Goal: Information Seeking & Learning: Learn about a topic

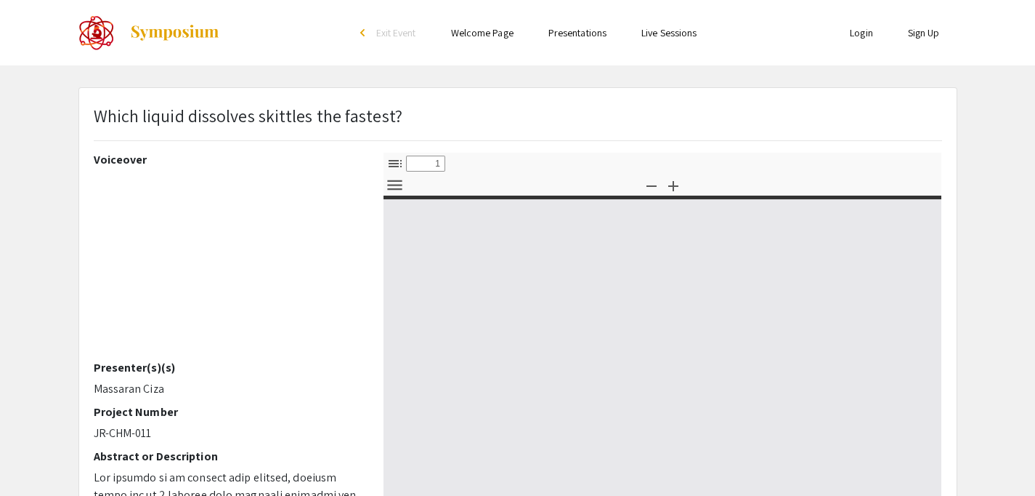
select select "custom"
type input "0"
select select "custom"
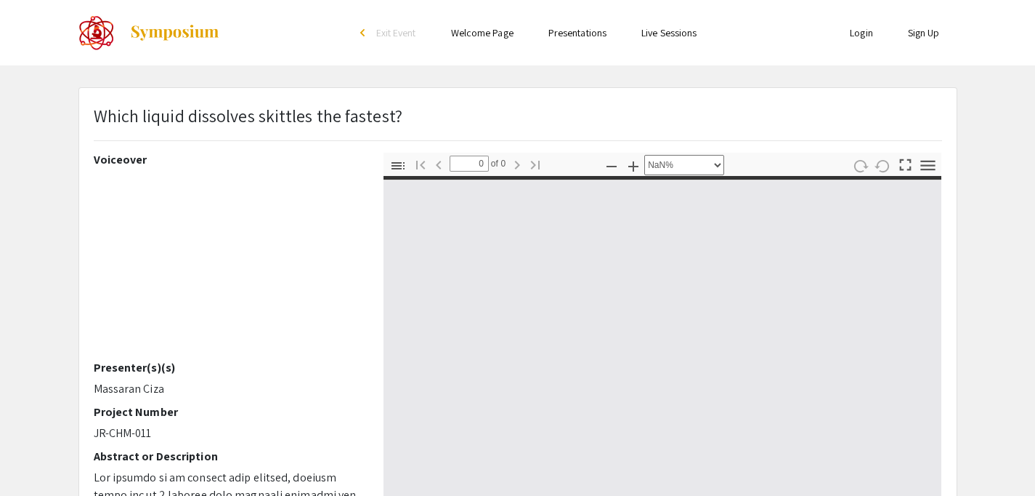
type input "1"
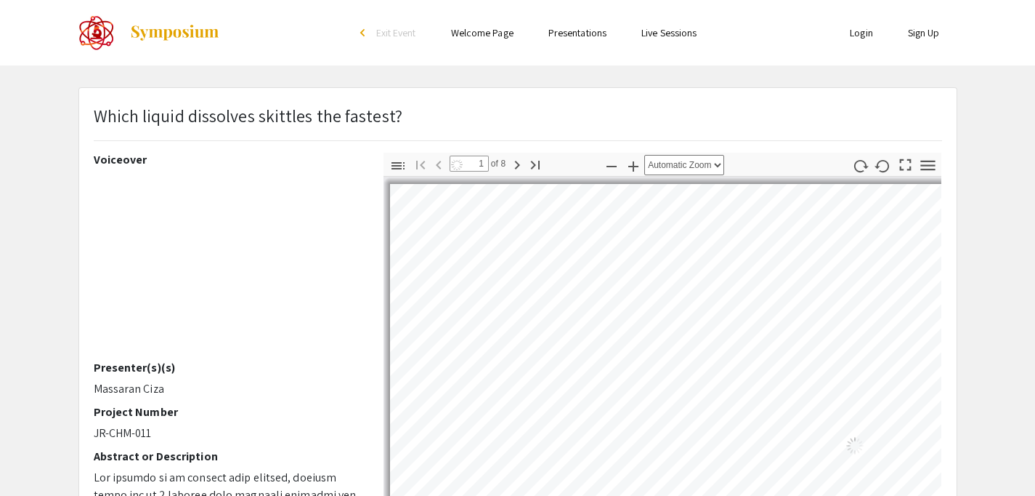
select select "auto"
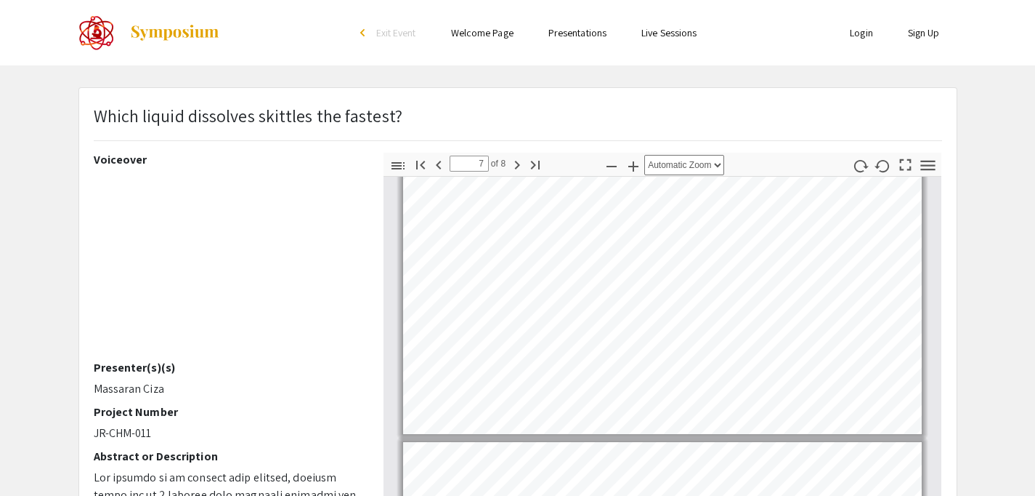
scroll to position [1574, 0]
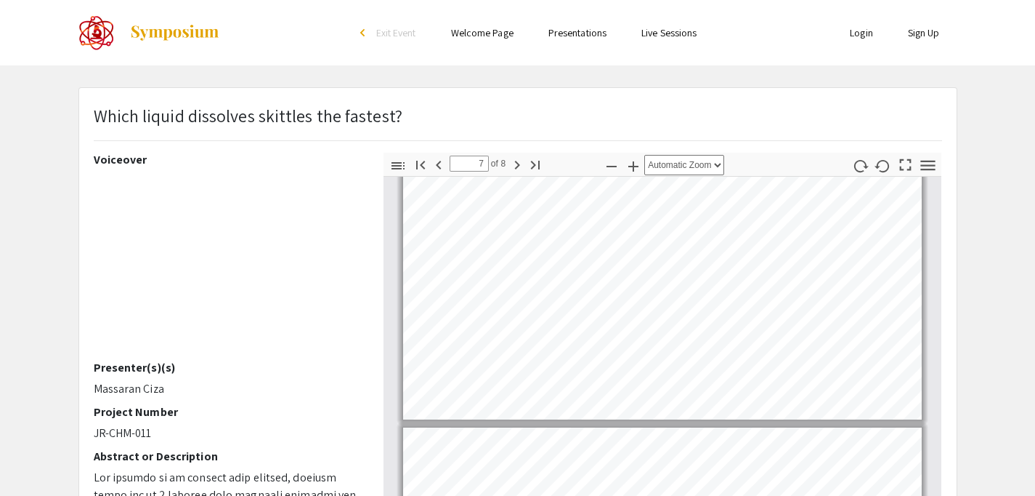
type input "8"
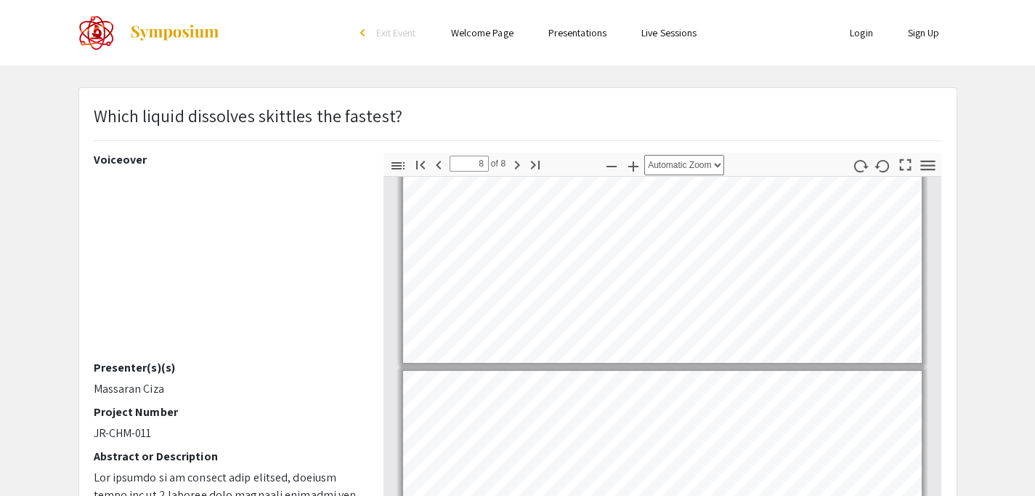
scroll to position [1916, 0]
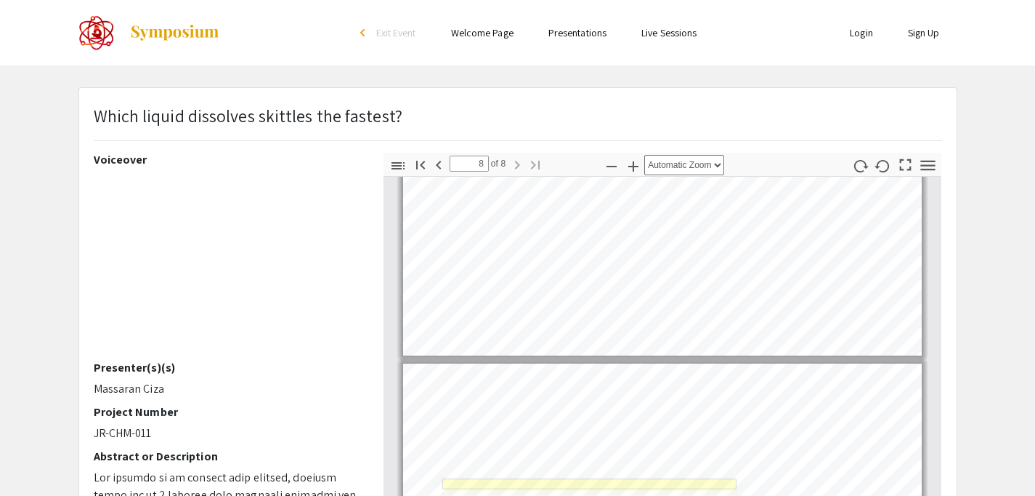
click at [583, 482] on link "Page 8" at bounding box center [589, 483] width 294 height 10
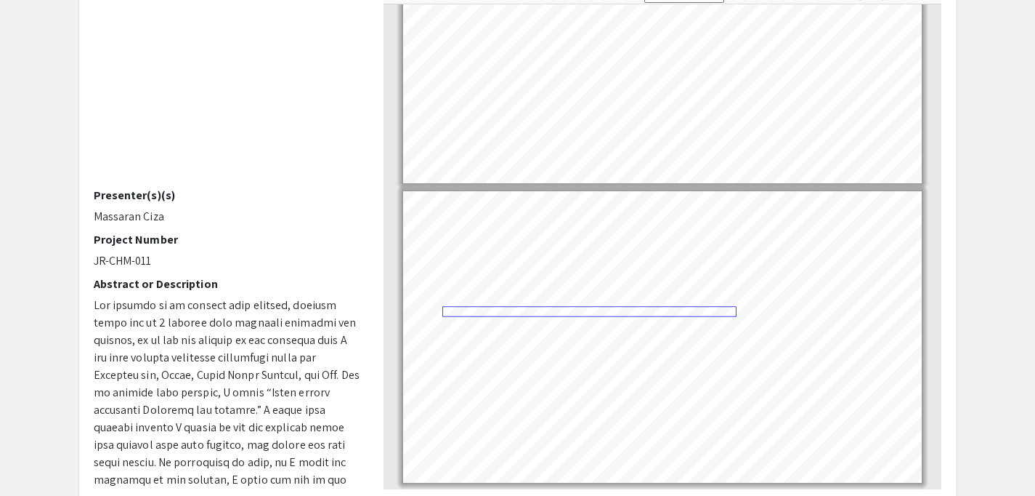
scroll to position [274, 0]
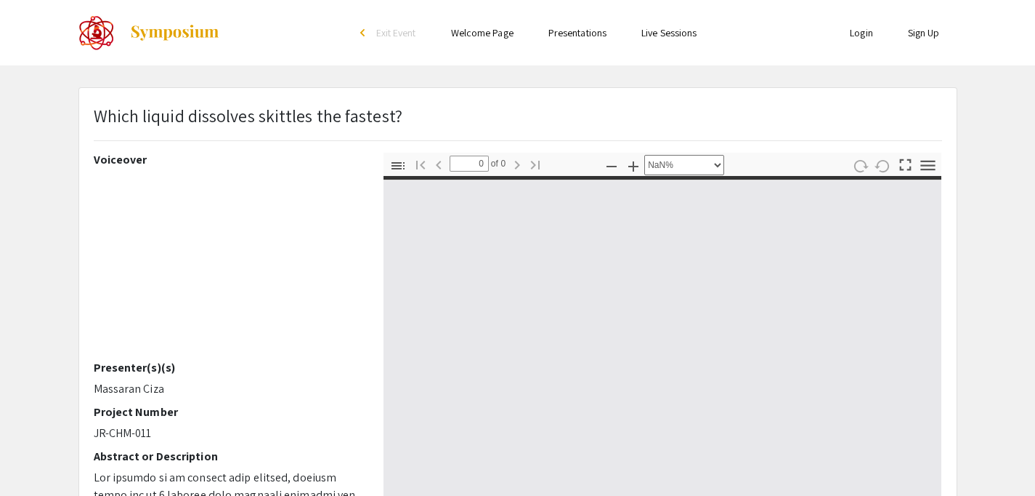
select select "auto"
type input "1"
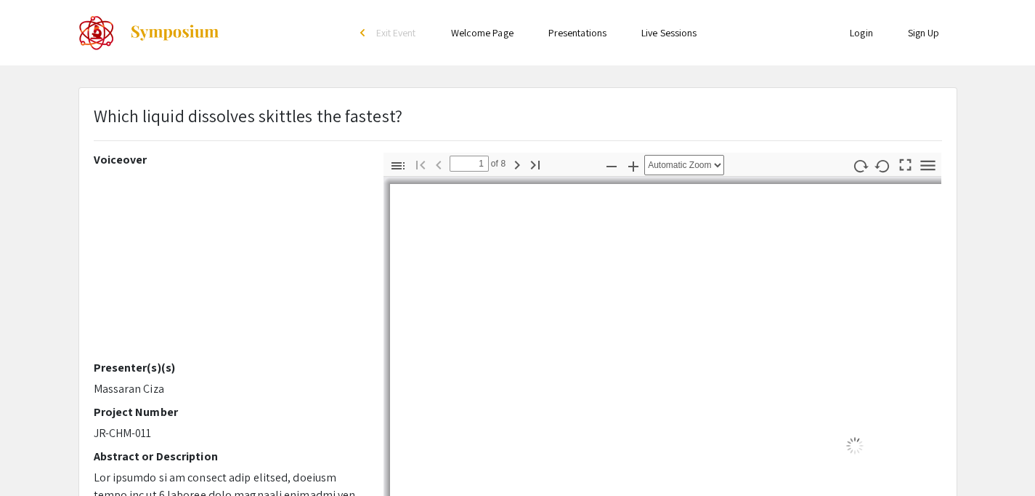
select select "auto"
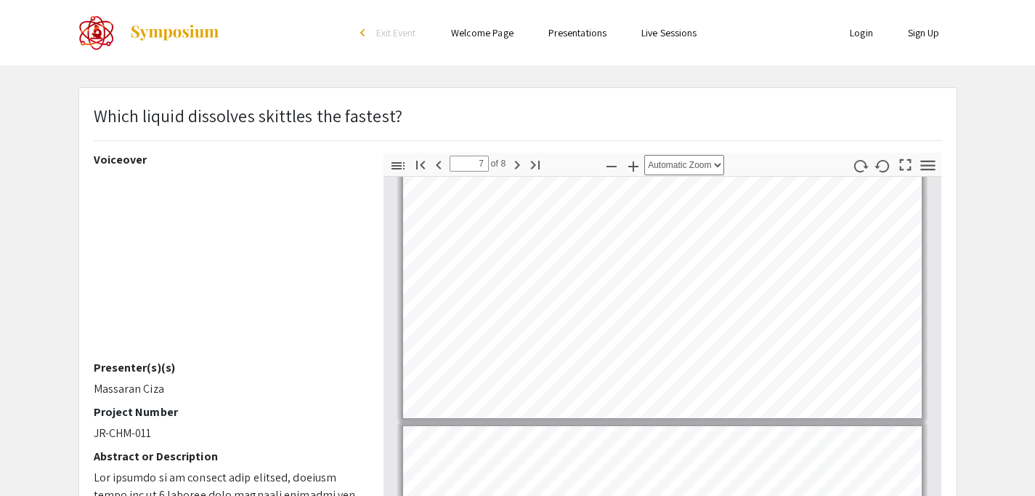
type input "8"
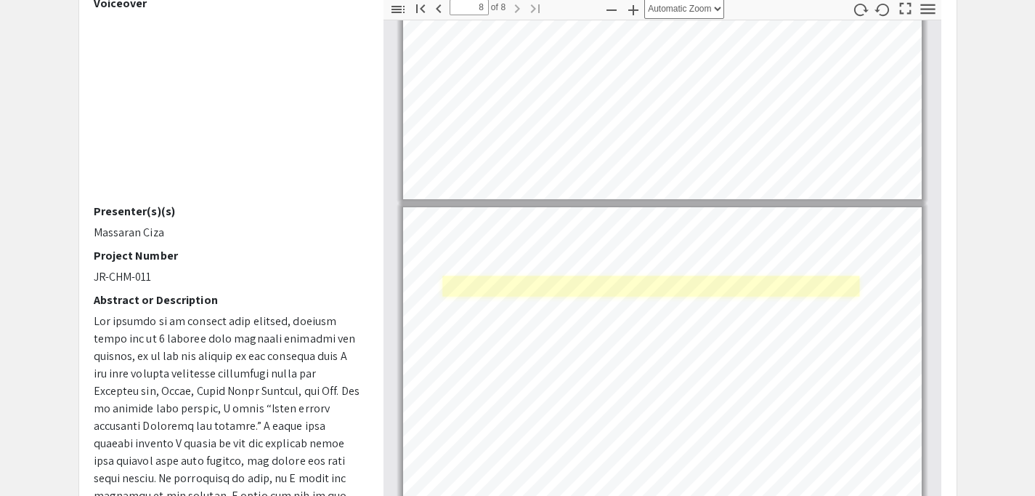
scroll to position [267, 0]
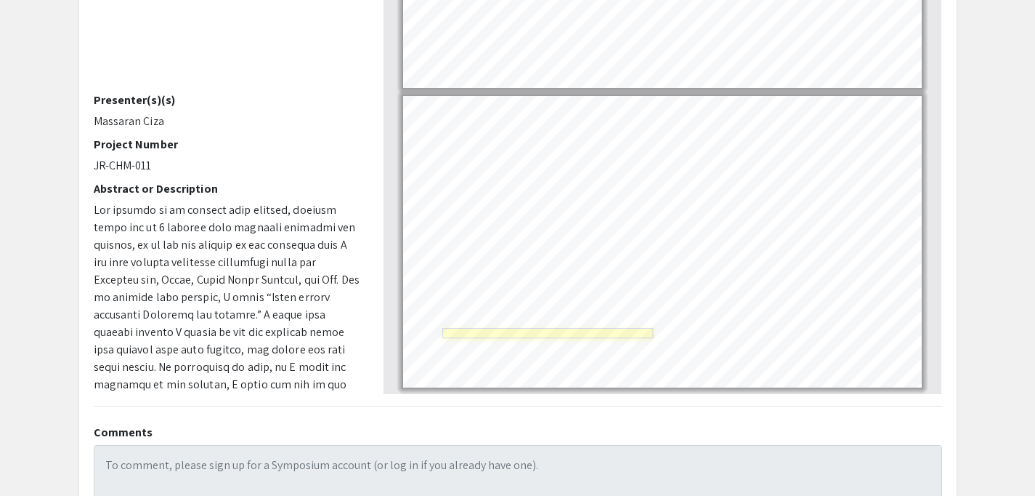
click at [605, 336] on link "Page 8" at bounding box center [547, 333] width 211 height 10
